Goal: Transaction & Acquisition: Obtain resource

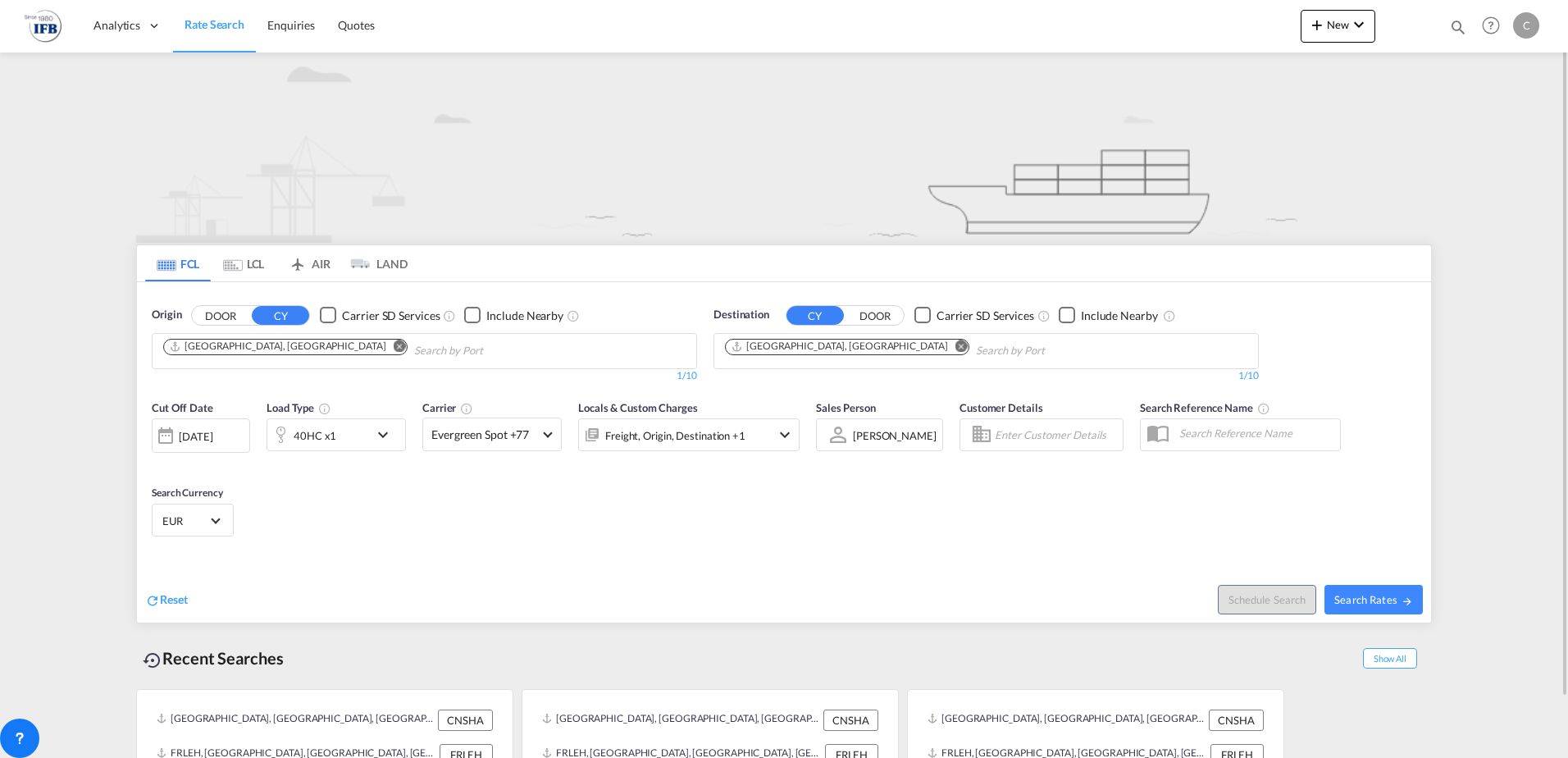
click at [394, 350] on md-icon "Remove" at bounding box center [400, 345] width 13 height 13
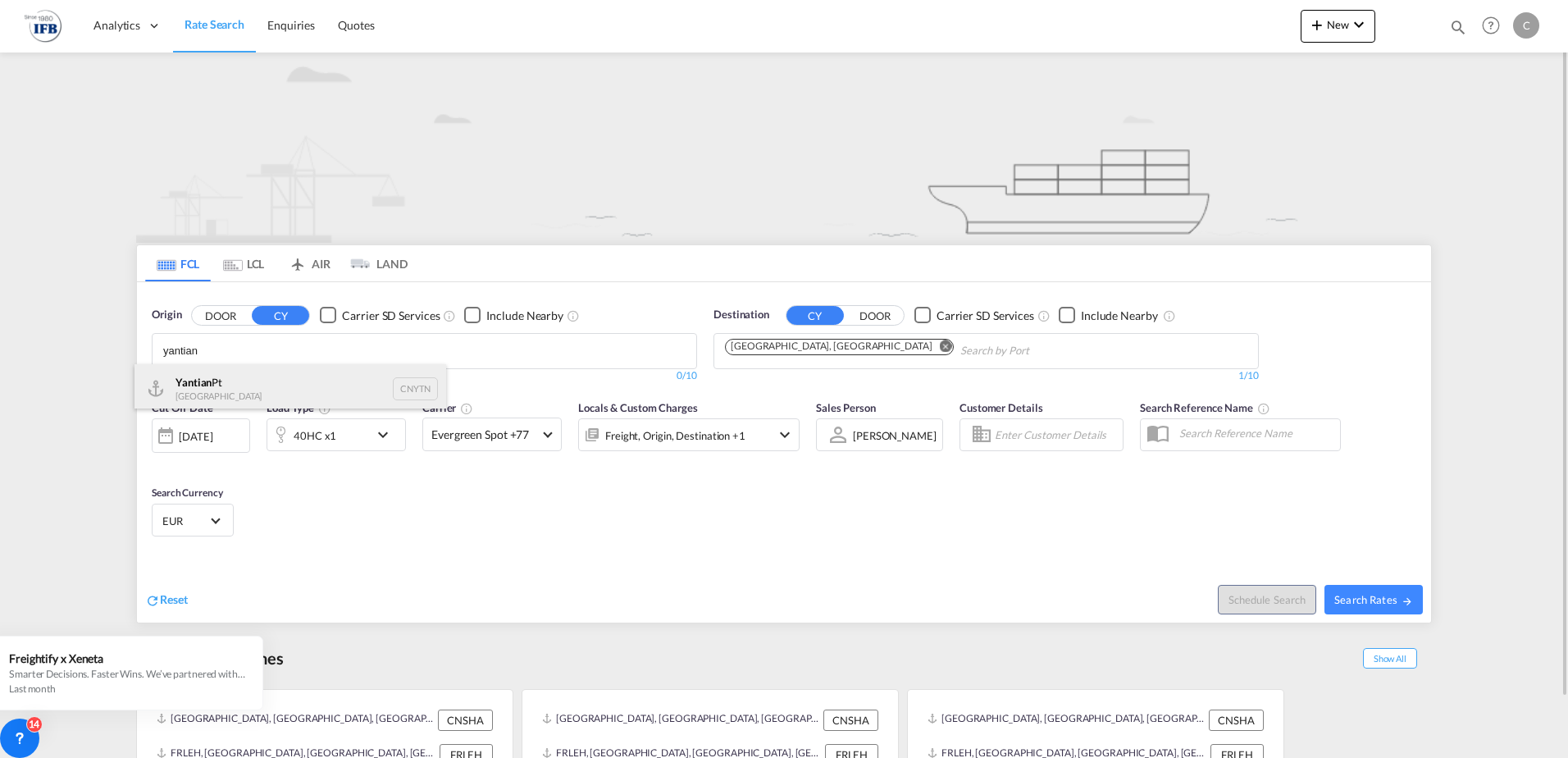
type input "yantian"
click at [212, 385] on div "Yantian Pt China CNYTN" at bounding box center [291, 389] width 312 height 49
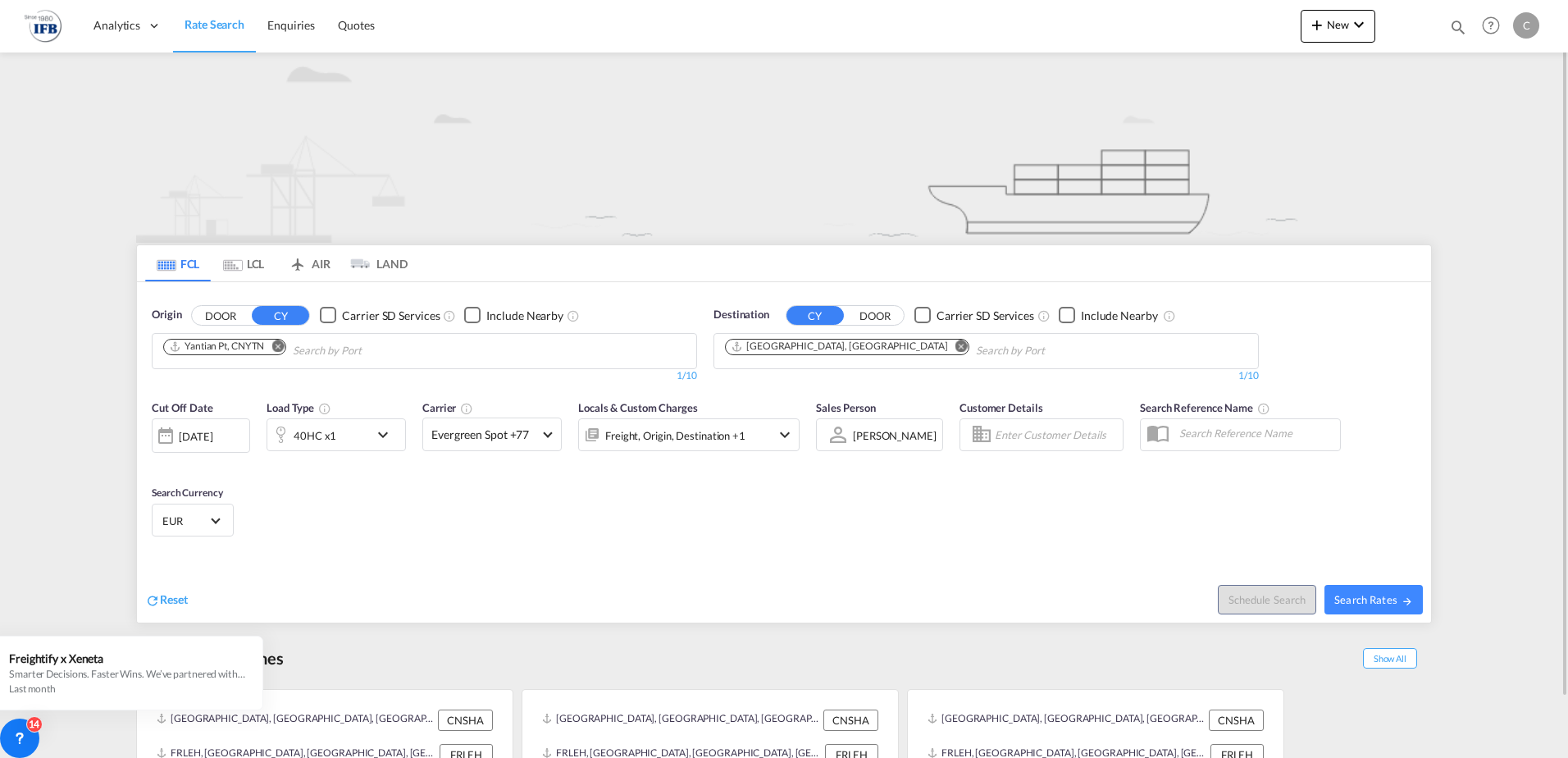
click at [356, 439] on div "40HC x1" at bounding box center [318, 434] width 101 height 33
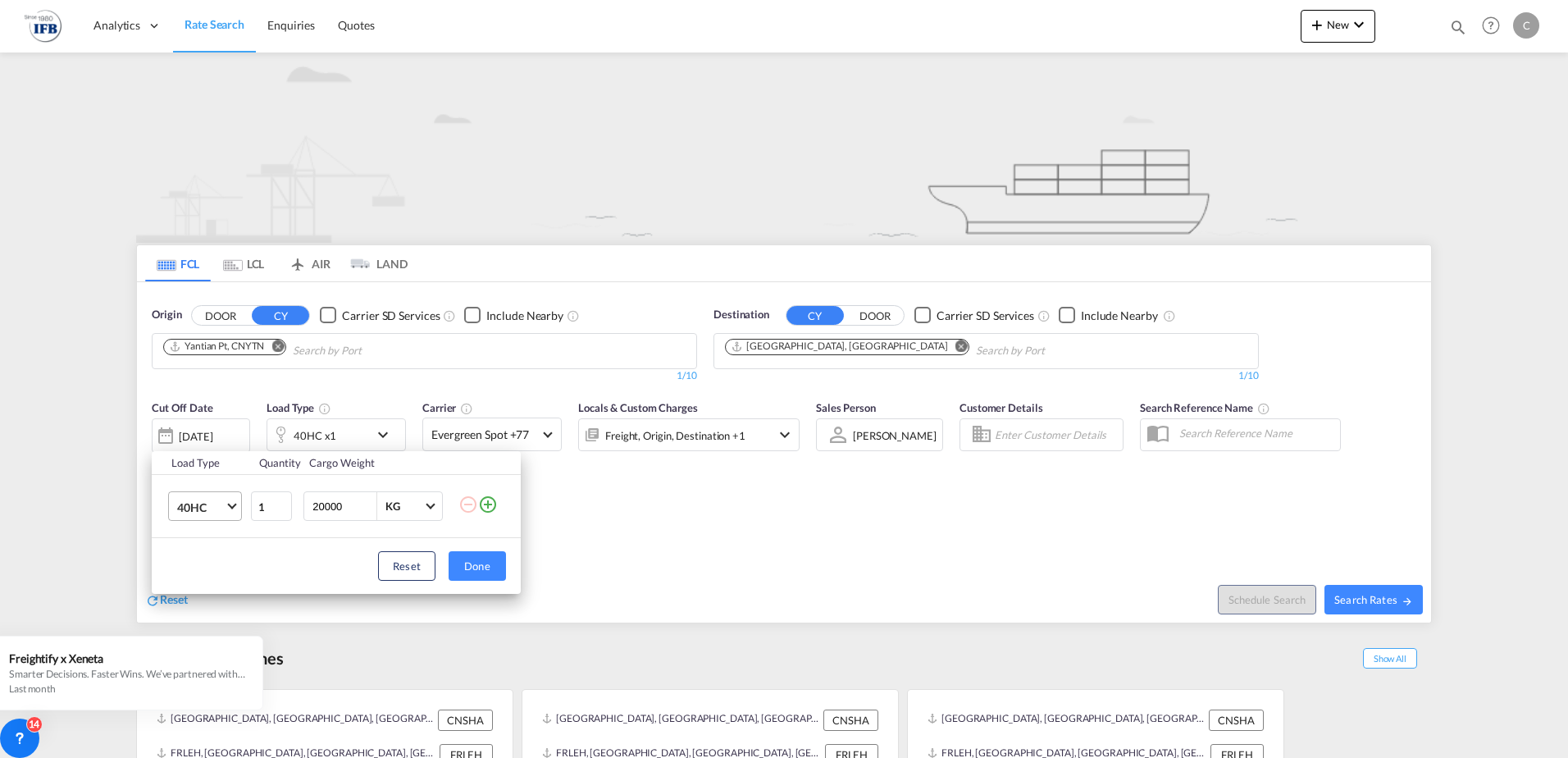
click at [234, 511] on md-select-value "40HC" at bounding box center [208, 506] width 65 height 28
click at [219, 426] on md-option "20GP" at bounding box center [220, 428] width 111 height 39
click at [479, 568] on button "Done" at bounding box center [477, 566] width 58 height 29
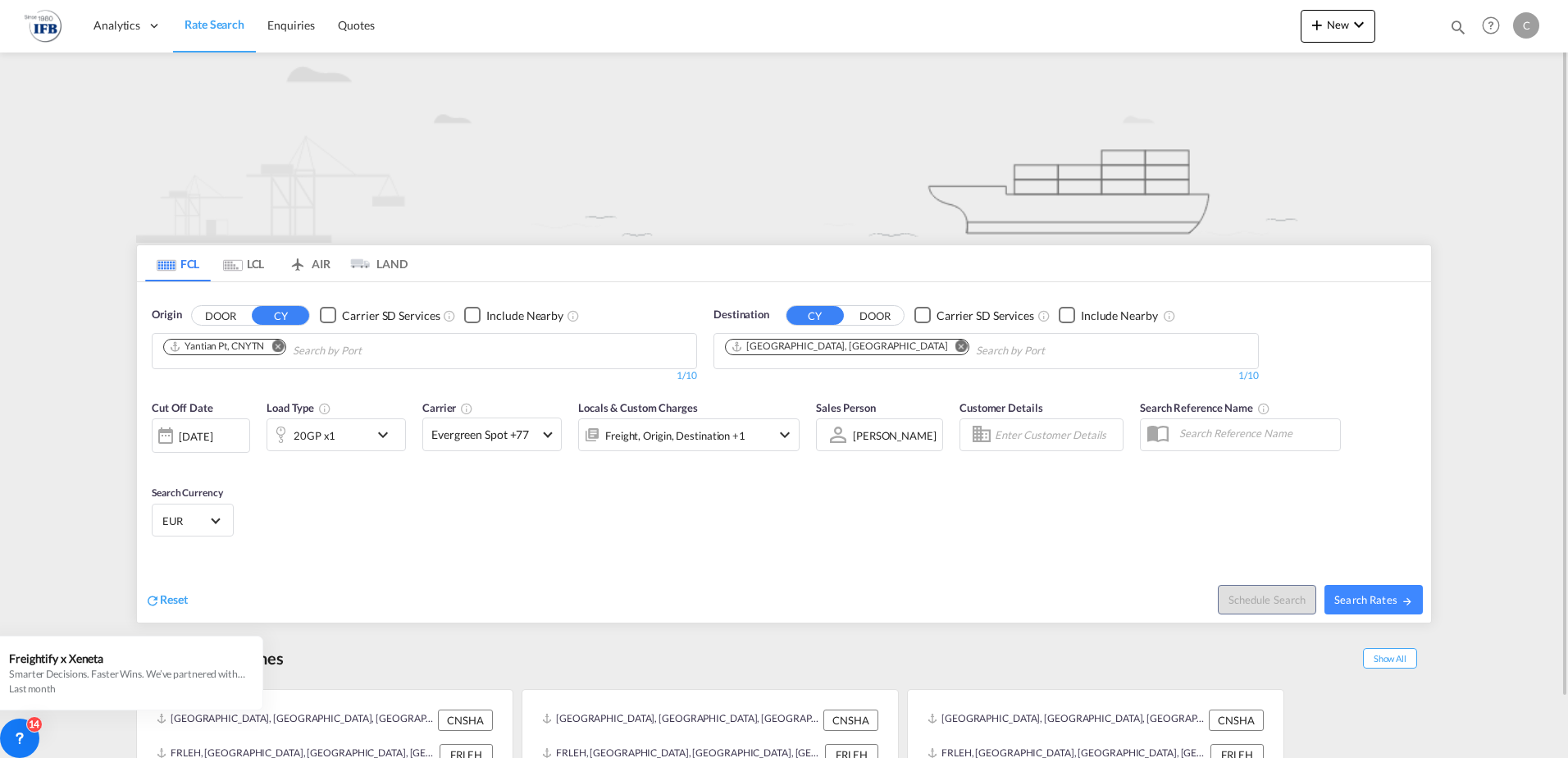
click at [210, 431] on div "[DATE]" at bounding box center [195, 437] width 34 height 15
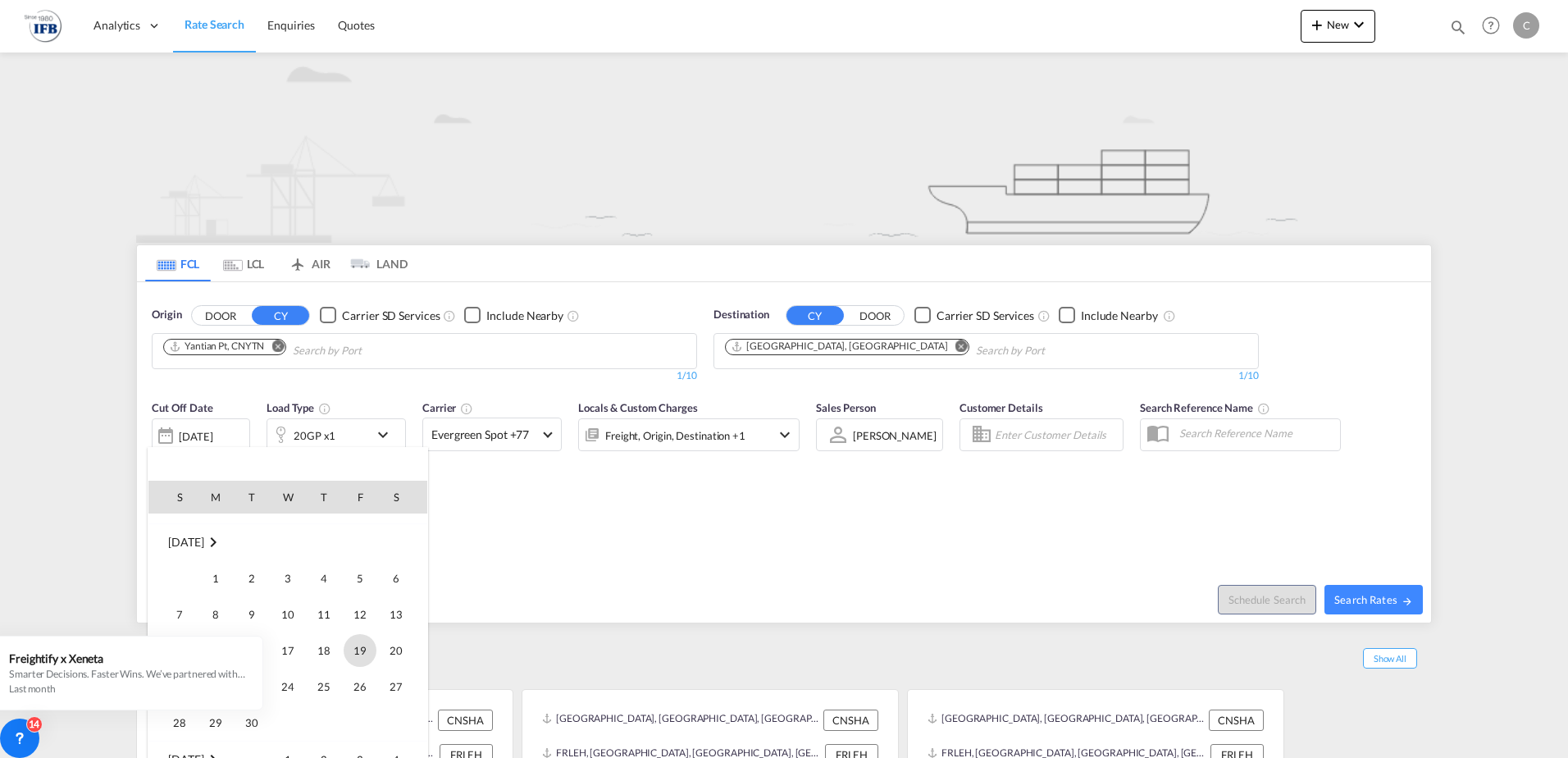
scroll to position [899, 0]
click at [251, 540] on span "2" at bounding box center [251, 539] width 33 height 33
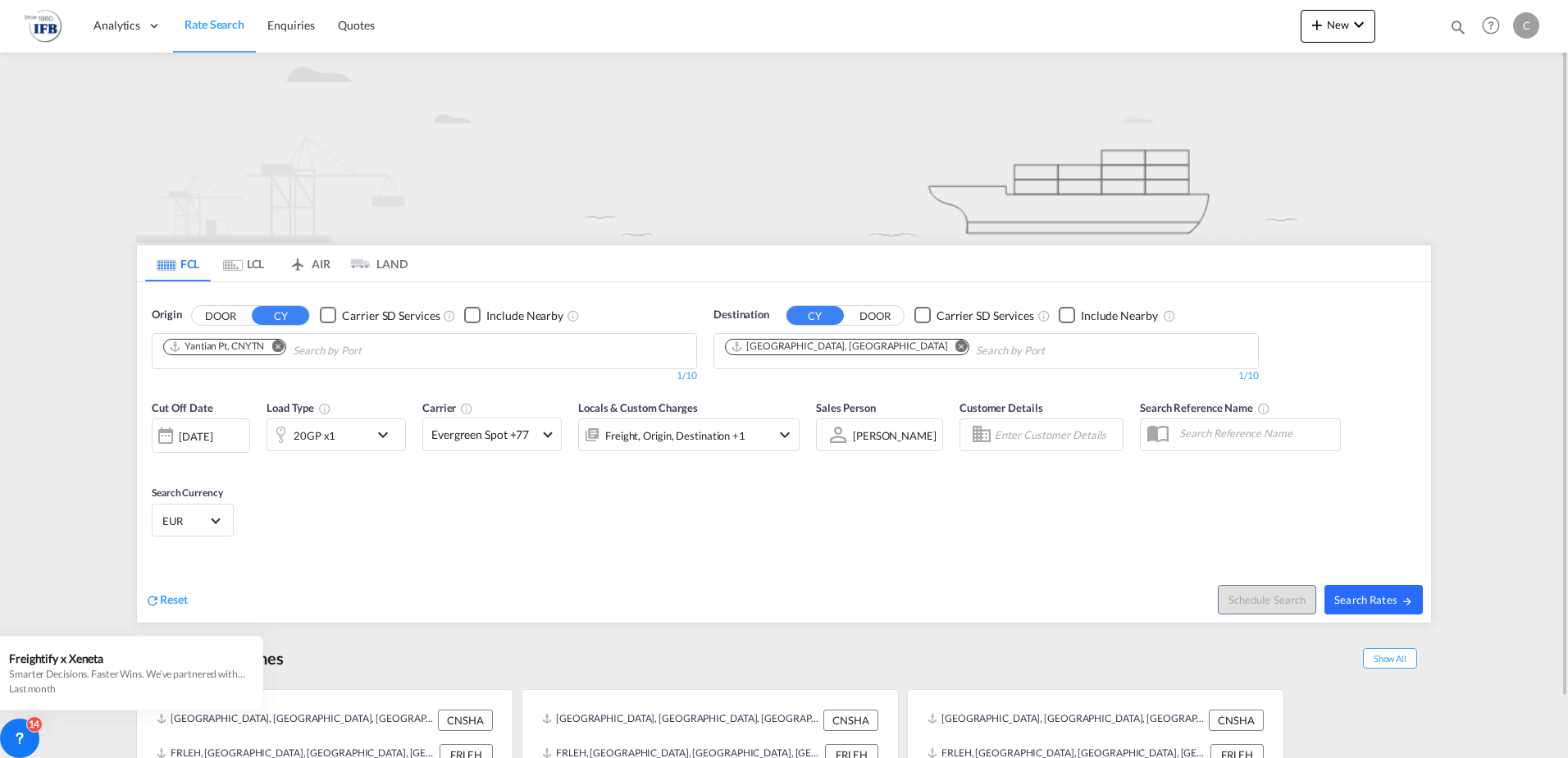
click at [1393, 604] on span "Search Rates" at bounding box center [1374, 600] width 79 height 13
type input "CNYTN to FRLEH / [DATE]"
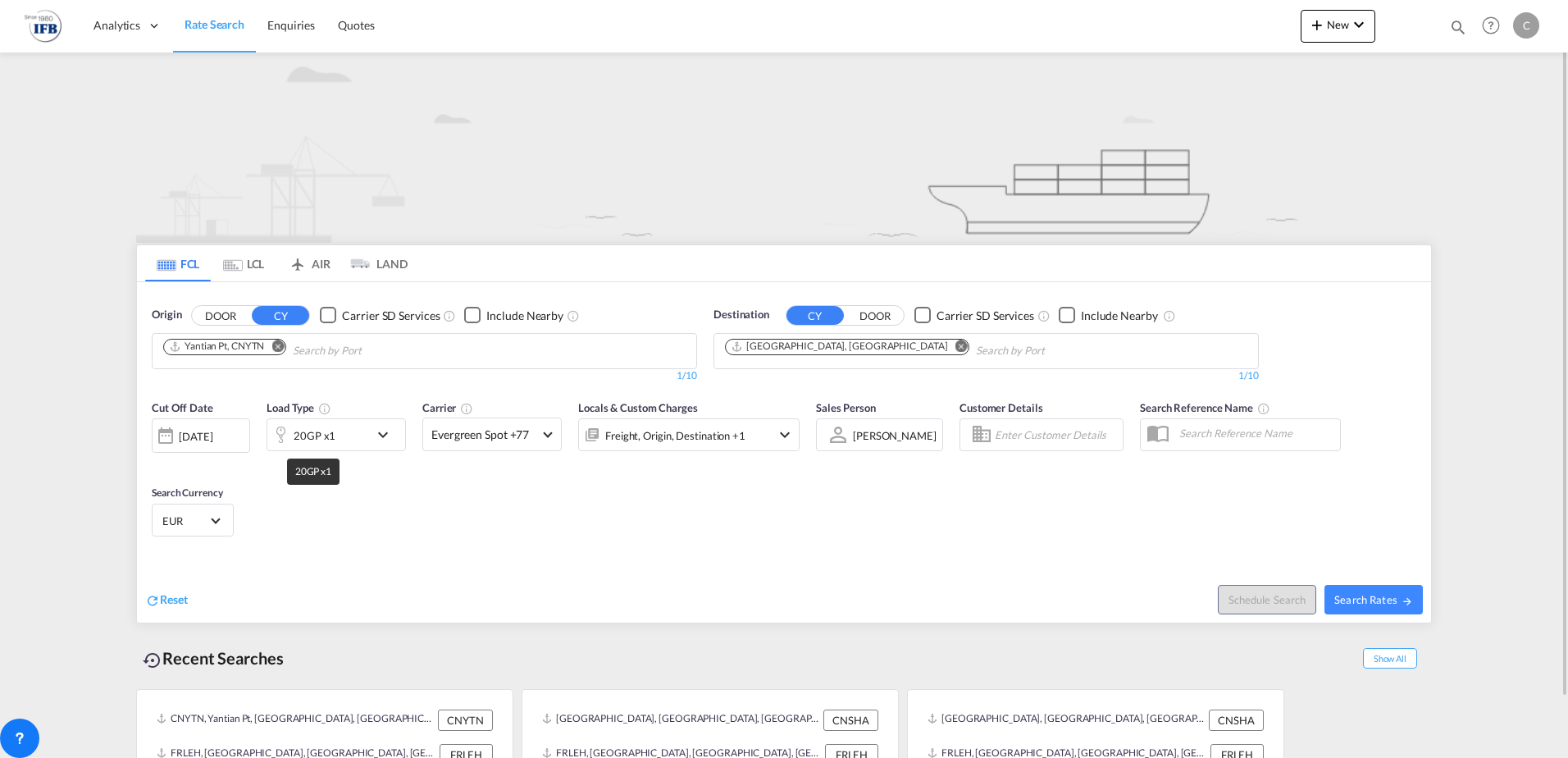
click at [324, 435] on div "20GP x1" at bounding box center [314, 435] width 42 height 23
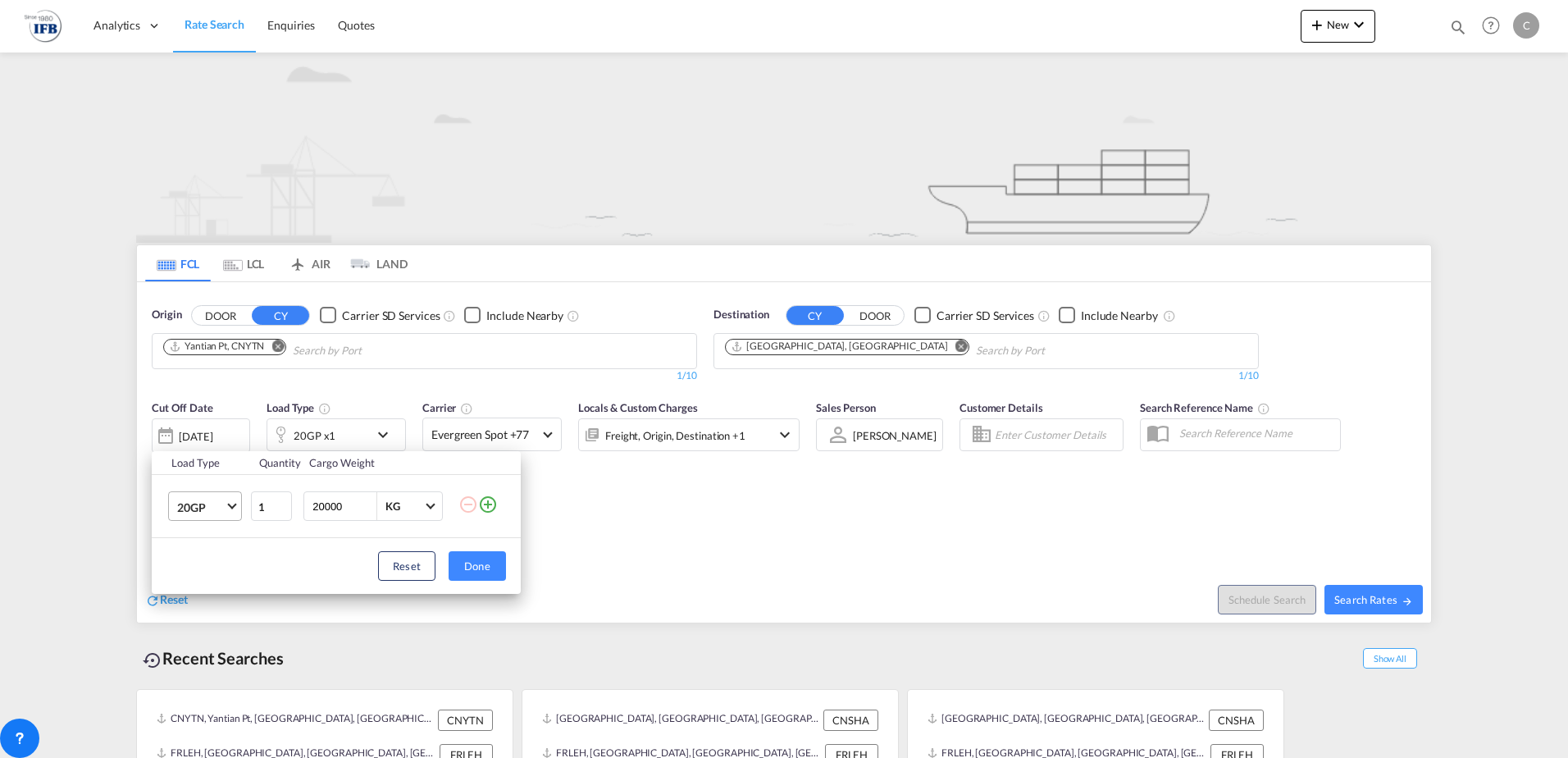
click at [230, 507] on span "Choose: \a20GP" at bounding box center [231, 505] width 9 height 9
click at [204, 584] on div "40HC" at bounding box center [192, 586] width 30 height 17
click at [649, 542] on div "Load Type Quantity Cargo Weight 40HC 1 20000 KG KG Load type addition is restri…" at bounding box center [784, 379] width 1568 height 758
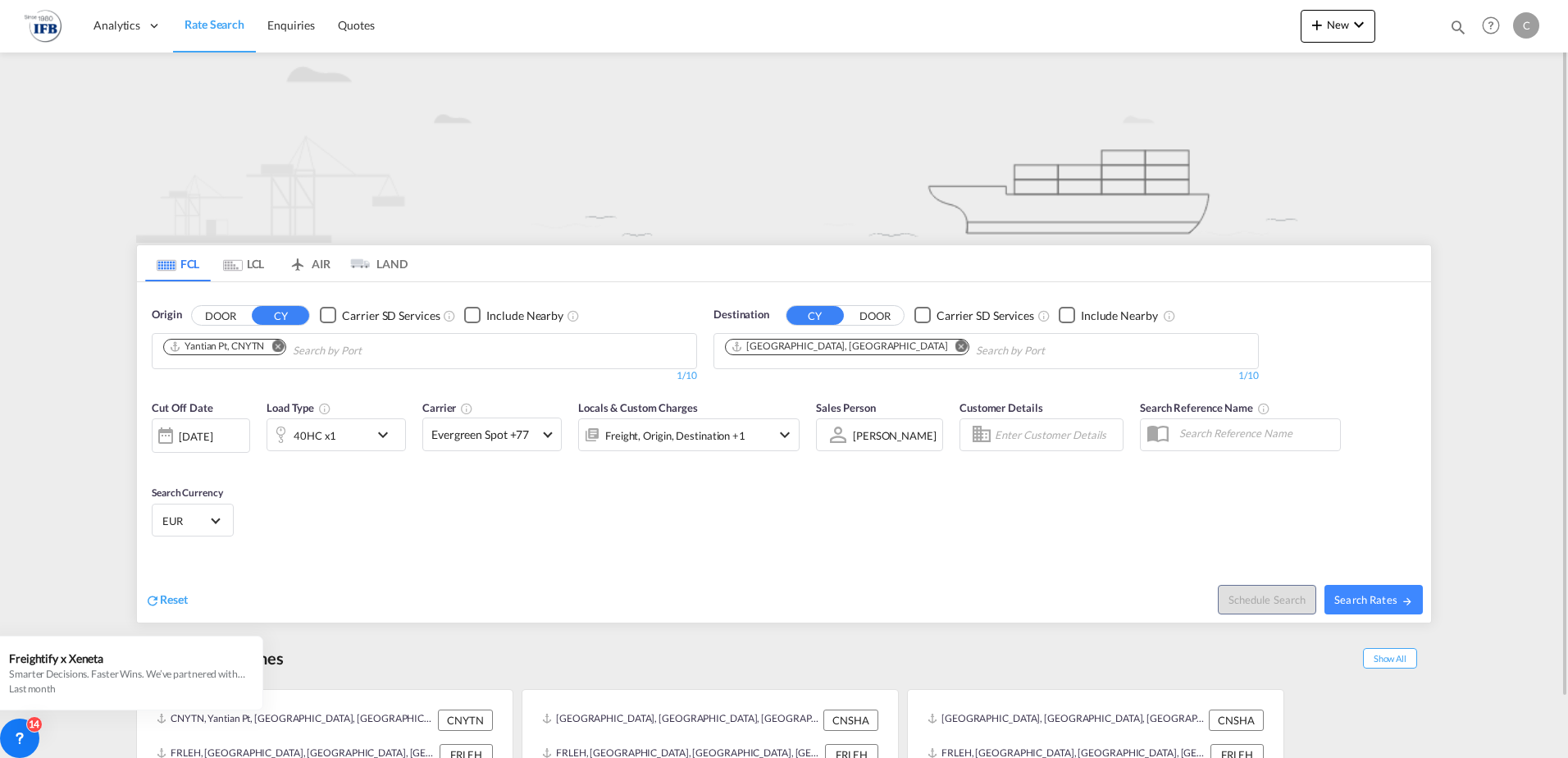
click at [206, 436] on div "[DATE]" at bounding box center [195, 437] width 34 height 15
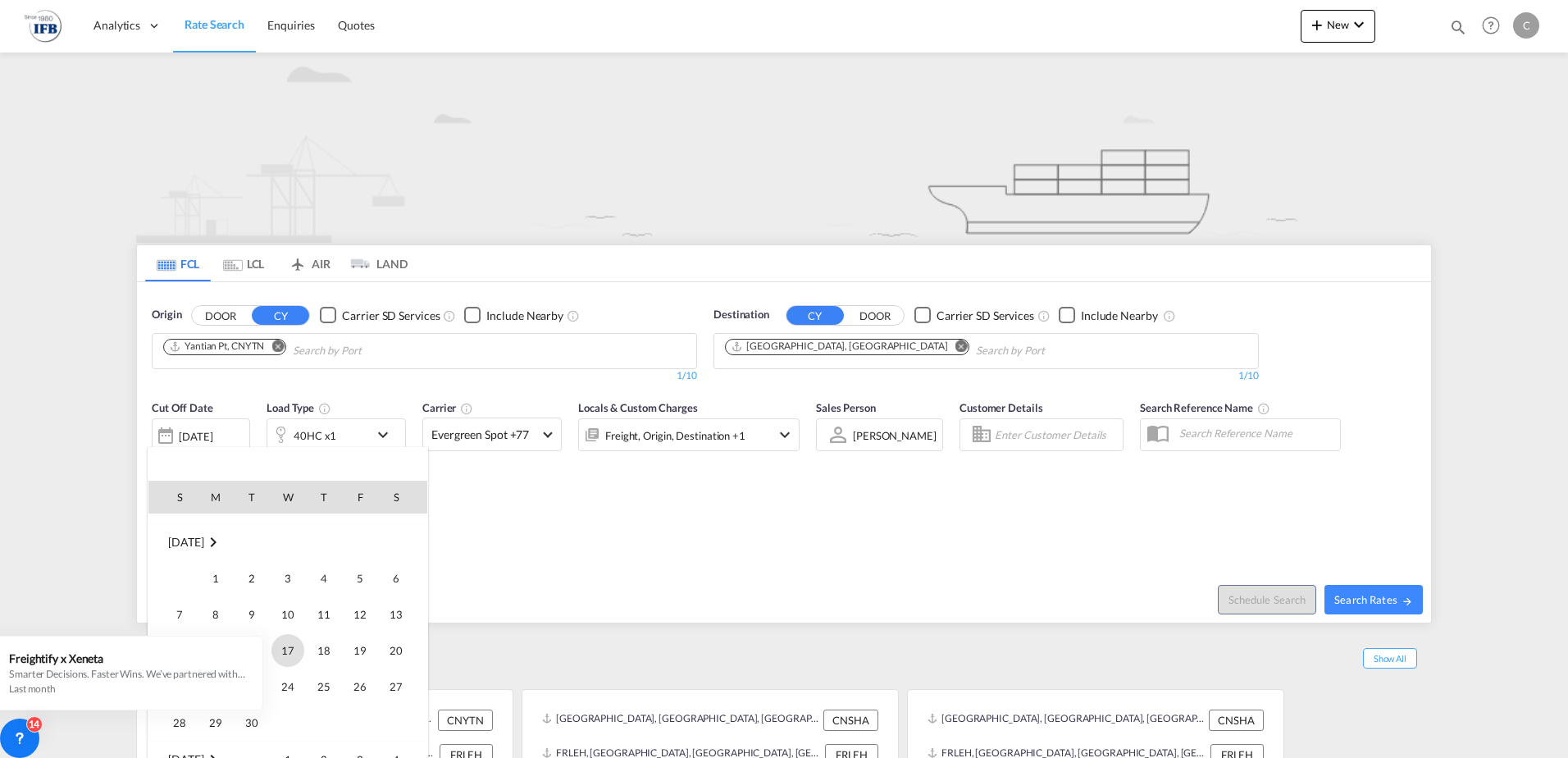
scroll to position [899, 0]
click at [250, 538] on span "2" at bounding box center [251, 539] width 33 height 33
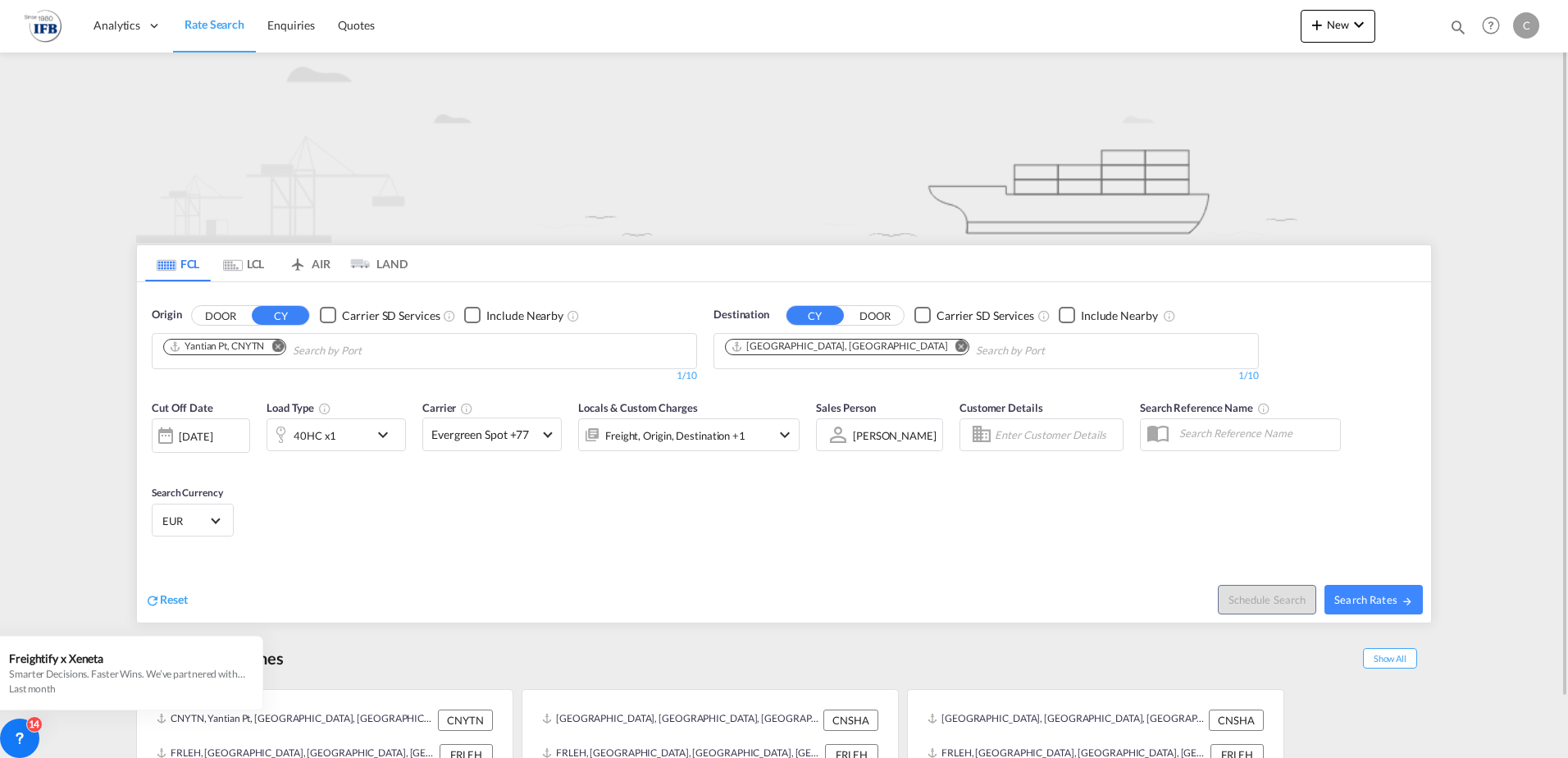
click at [561, 572] on div "Reset" at bounding box center [466, 587] width 643 height 45
click at [1381, 605] on span "Search Rates" at bounding box center [1374, 600] width 79 height 13
type input "CNYTN to FRLEH / [DATE]"
